Goal: Task Accomplishment & Management: Complete application form

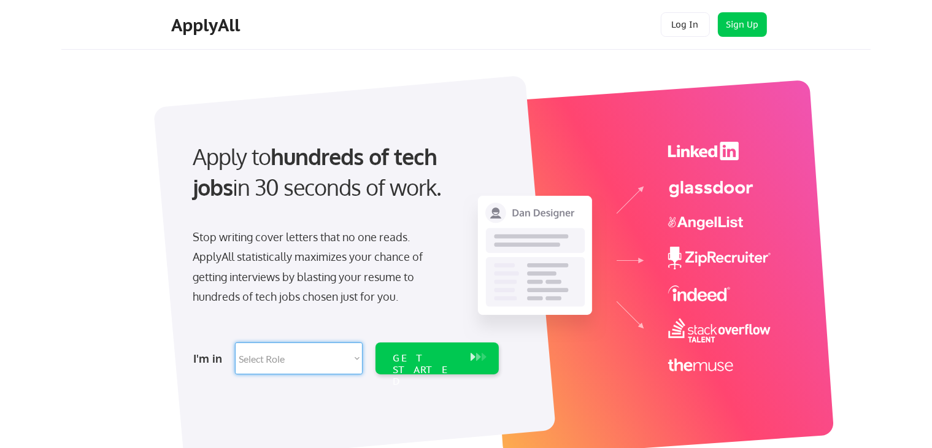
click at [288, 359] on select "Select Role Software Engineering Product Management Customer Success Sales UI/U…" at bounding box center [299, 358] width 128 height 32
click at [489, 207] on div "Apply to hundreds of tech jobs in 30 seconds of work." at bounding box center [343, 182] width 326 height 83
click at [318, 365] on select "Select Role Software Engineering Product Management Customer Success Sales UI/U…" at bounding box center [299, 358] width 128 height 32
click at [293, 391] on div at bounding box center [354, 268] width 403 height 387
click at [294, 357] on select "Select Role Software Engineering Product Management Customer Success Sales UI/U…" at bounding box center [299, 358] width 128 height 32
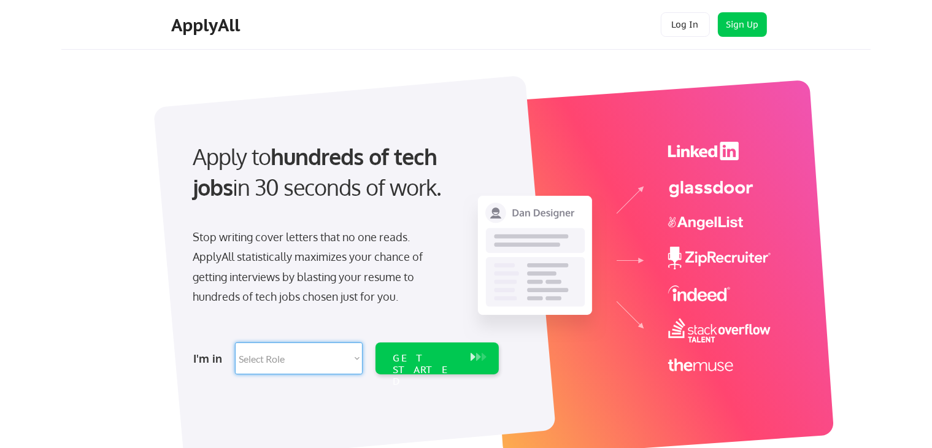
click at [333, 371] on select "Select Role Software Engineering Product Management Customer Success Sales UI/U…" at bounding box center [299, 358] width 128 height 32
click at [312, 369] on select "Select Role Software Engineering Product Management Customer Success Sales UI/U…" at bounding box center [299, 358] width 128 height 32
click at [323, 362] on select "Select Role Software Engineering Product Management Customer Success Sales UI/U…" at bounding box center [299, 358] width 128 height 32
click at [301, 354] on select "Select Role Software Engineering Product Management Customer Success Sales UI/U…" at bounding box center [299, 358] width 128 height 32
select select ""data_science___analytics""
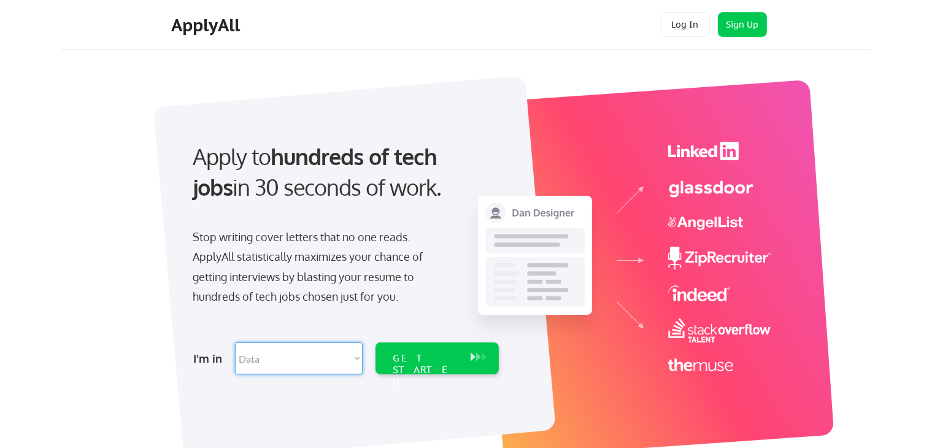
click at [235, 342] on select "Select Role Software Engineering Product Management Customer Success Sales UI/U…" at bounding box center [299, 358] width 128 height 32
select select ""data_science___analytics""
click at [348, 357] on select "Select Role Software Engineering Product Management Customer Success Sales UI/U…" at bounding box center [299, 358] width 128 height 32
select select ""customer_support""
click at [235, 342] on select "Select Role Software Engineering Product Management Customer Success Sales UI/U…" at bounding box center [299, 358] width 128 height 32
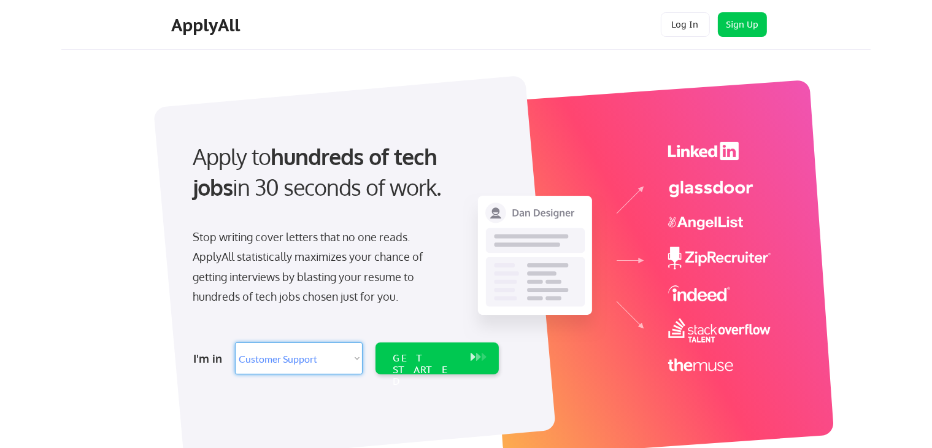
select select ""customer_support""
click at [285, 357] on select "Select Role Software Engineering Product Management Customer Success Sales UI/U…" at bounding box center [299, 358] width 128 height 32
